Goal: Information Seeking & Learning: Learn about a topic

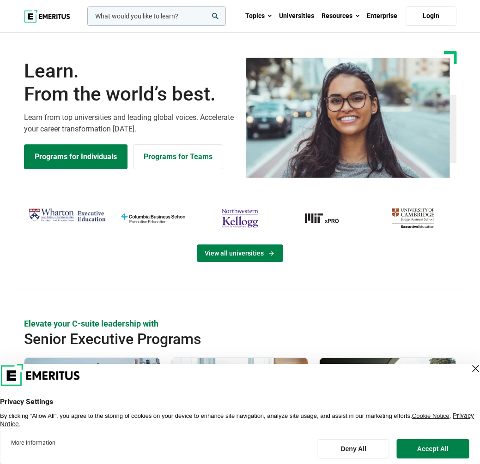
click at [232, 257] on link "View all universities" at bounding box center [240, 254] width 86 height 18
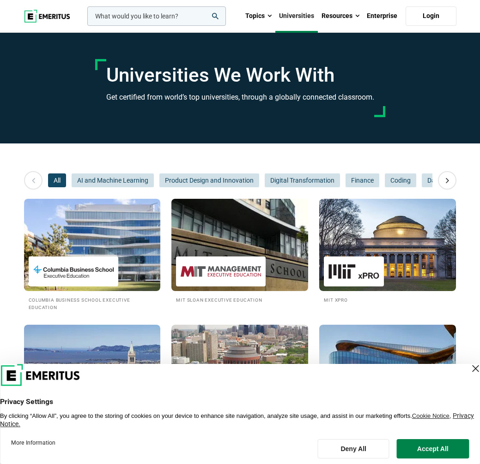
scroll to position [2, 0]
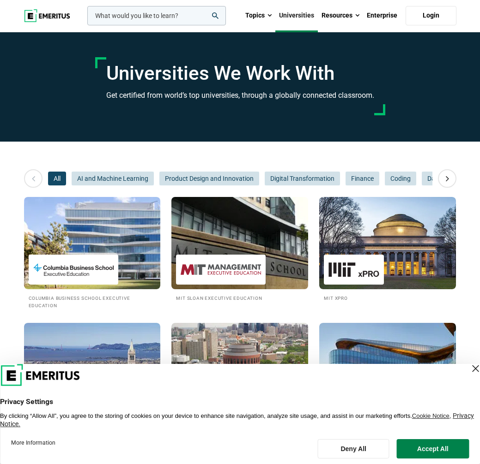
click at [222, 256] on div at bounding box center [221, 270] width 90 height 30
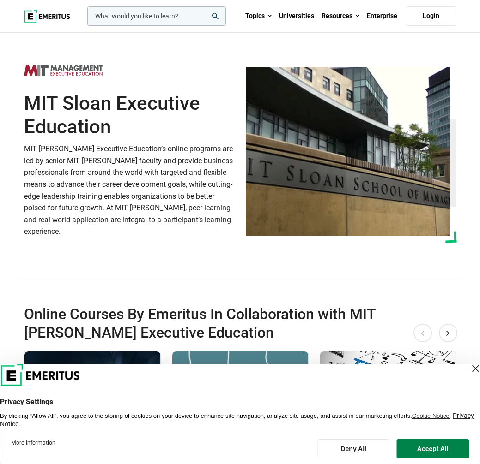
scroll to position [281, 0]
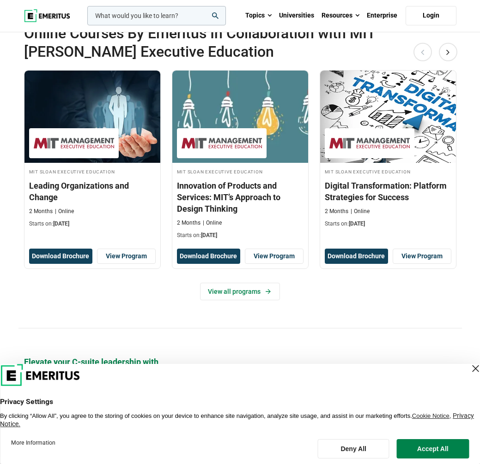
click at [469, 369] on div "Close Layer" at bounding box center [475, 368] width 13 height 13
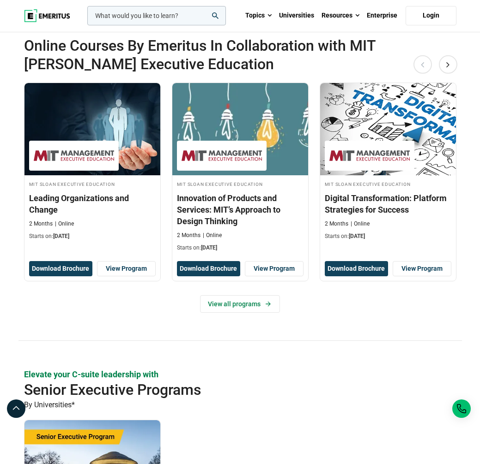
scroll to position [262, 0]
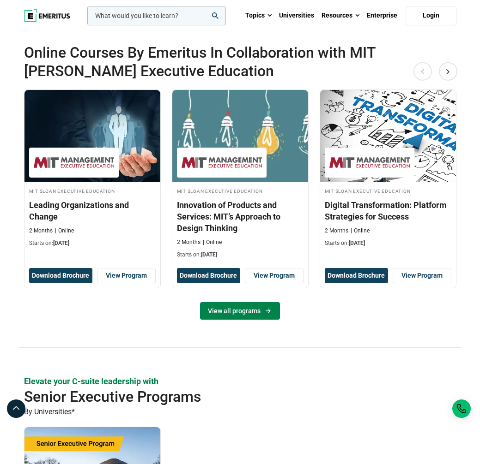
click at [248, 304] on link "View all programs" at bounding box center [240, 311] width 80 height 18
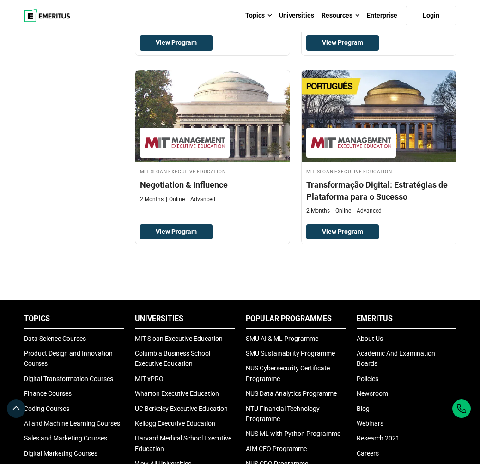
scroll to position [884, 0]
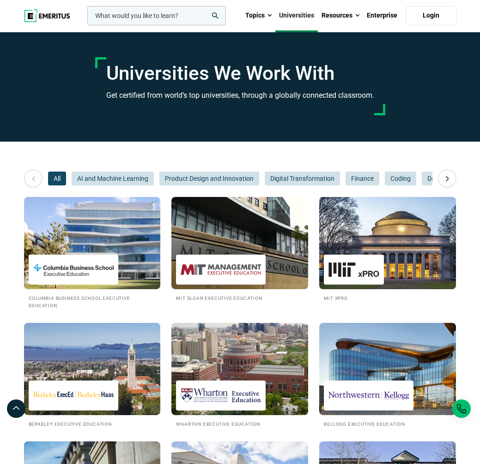
click at [379, 258] on div at bounding box center [354, 270] width 60 height 30
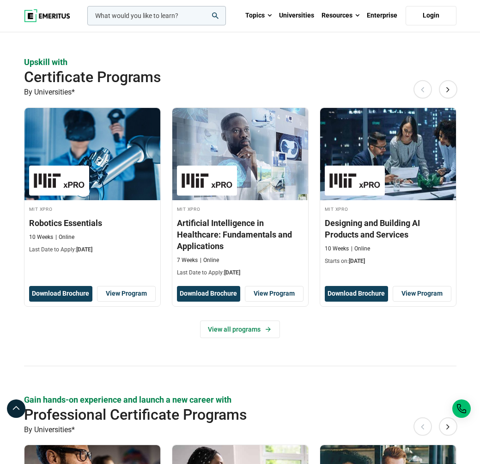
scroll to position [940, 0]
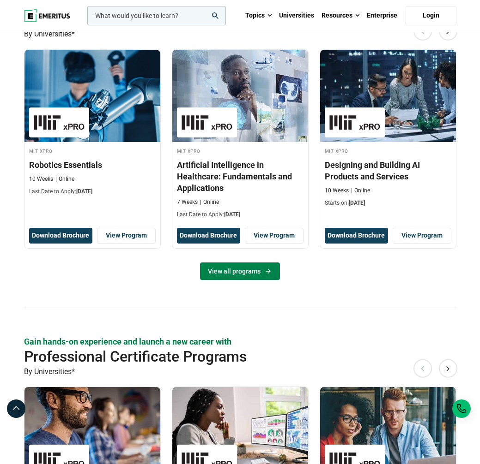
click at [255, 274] on link "View all programs" at bounding box center [240, 272] width 80 height 18
